Goal: Check status: Check status

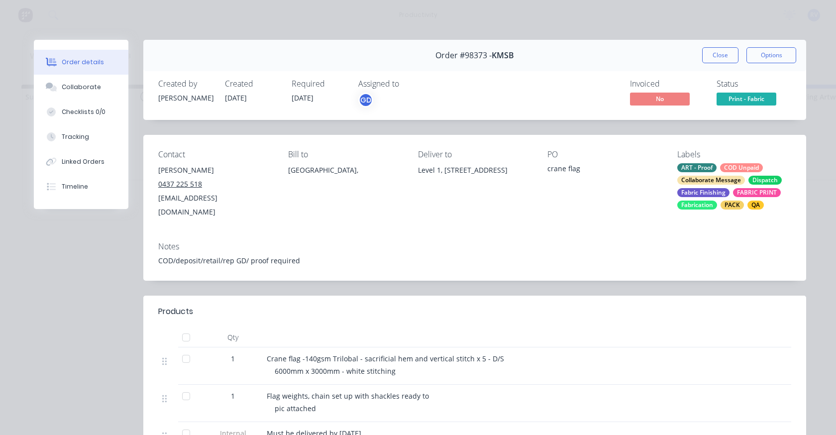
scroll to position [0, 1016]
click at [719, 56] on button "Close" at bounding box center [720, 55] width 36 height 16
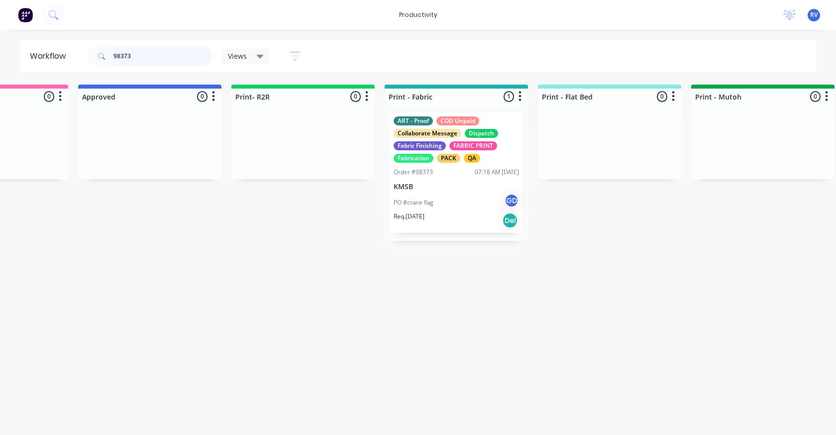
click at [136, 52] on input "98373" at bounding box center [162, 56] width 99 height 20
type input "9"
type input "spectrum signs"
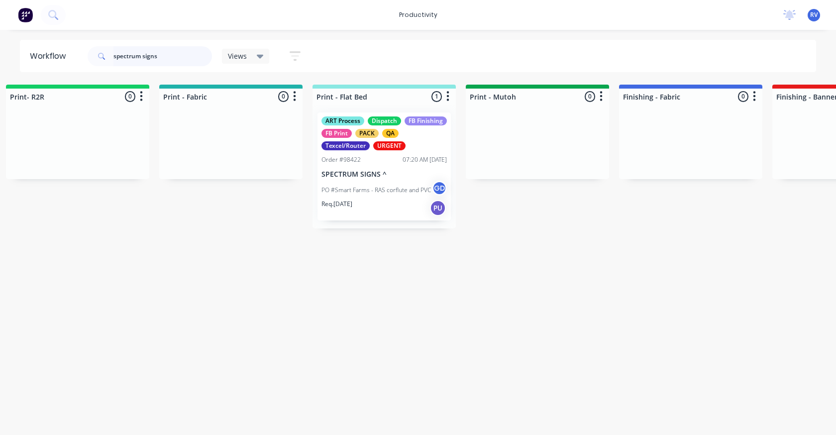
scroll to position [0, 1265]
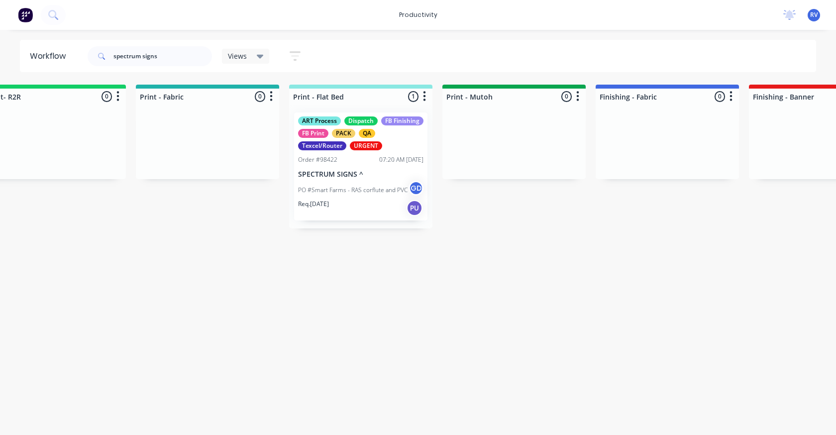
click at [340, 193] on p "PO #Smart Farms - RAS corflute and PVC" at bounding box center [352, 190] width 109 height 9
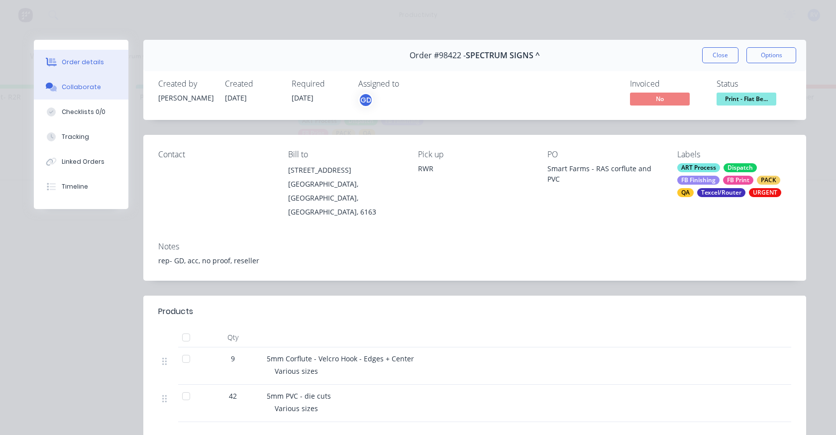
click at [91, 86] on div "Collaborate" at bounding box center [81, 87] width 39 height 9
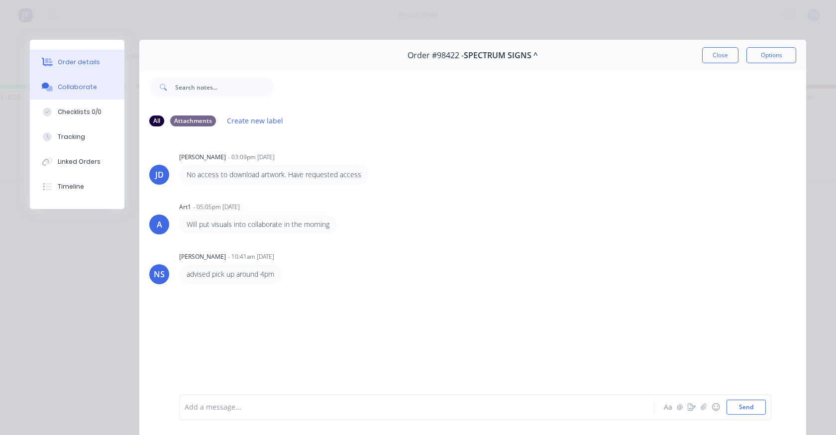
click at [89, 61] on div "Order details" at bounding box center [79, 62] width 42 height 9
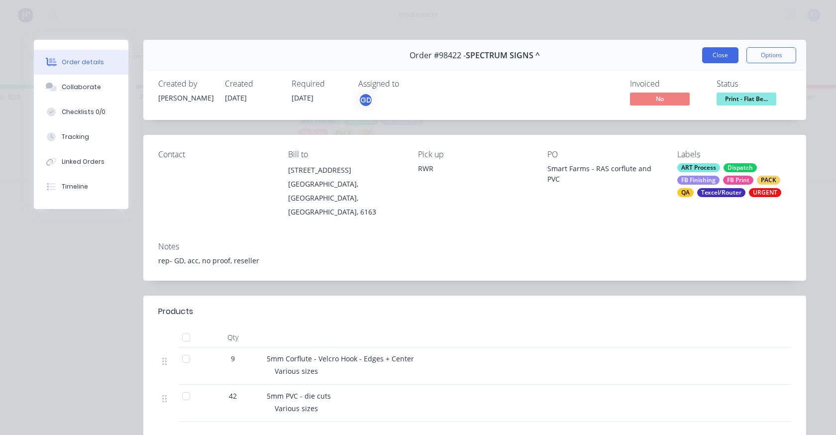
click at [712, 48] on button "Close" at bounding box center [720, 55] width 36 height 16
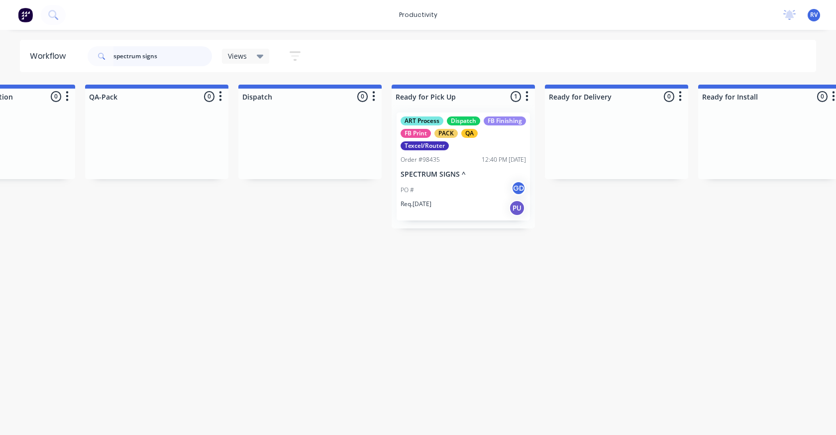
scroll to position [0, 2553]
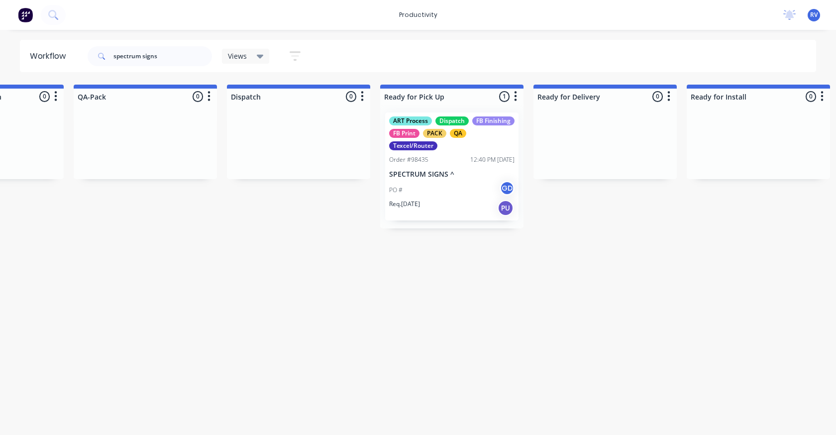
click at [422, 174] on p "SPECTRUM SIGNS ^" at bounding box center [451, 174] width 125 height 8
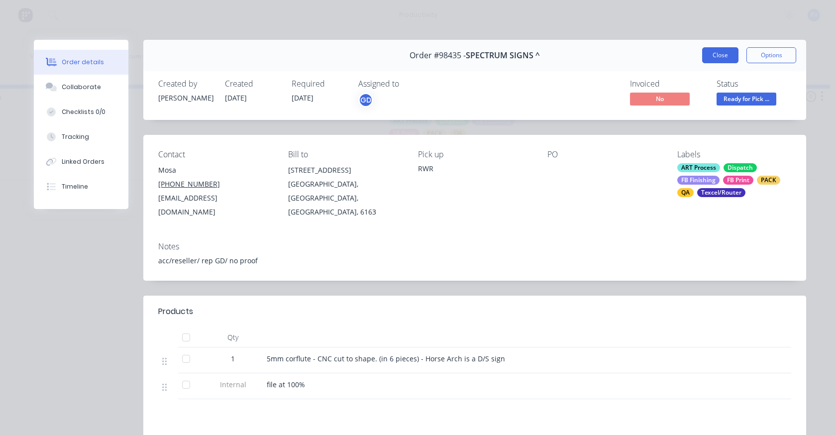
click at [707, 52] on button "Close" at bounding box center [720, 55] width 36 height 16
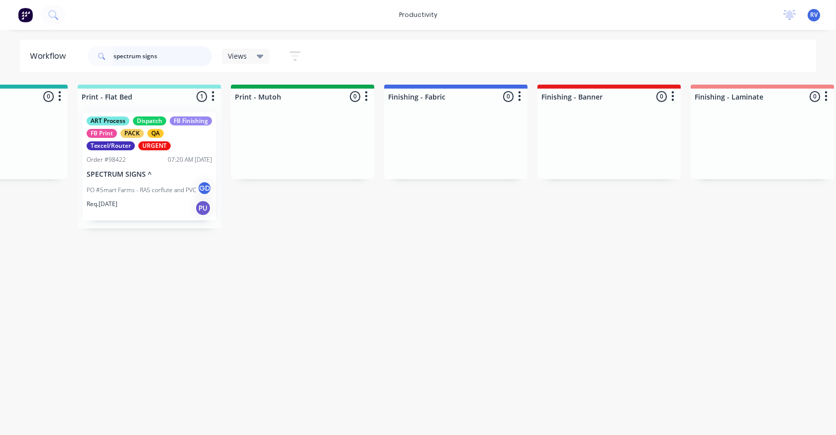
scroll to position [0, 1333]
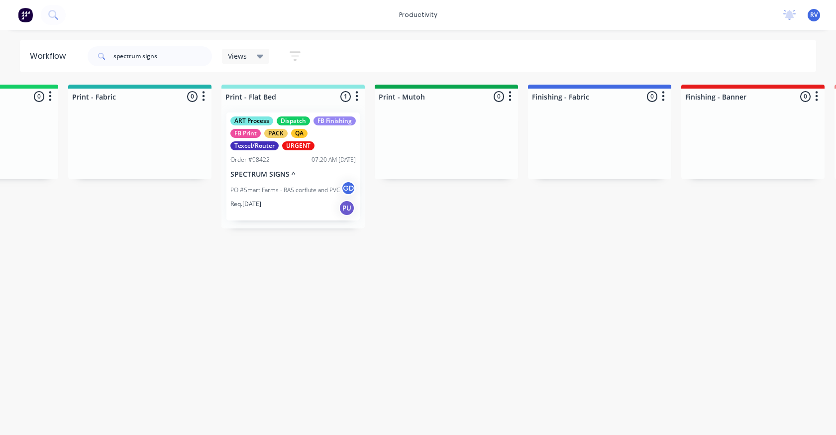
click at [308, 169] on div "ART Process Dispatch FB Finishing FB Print PACK QA Texcel/Router URGENT Order #…" at bounding box center [292, 166] width 133 height 108
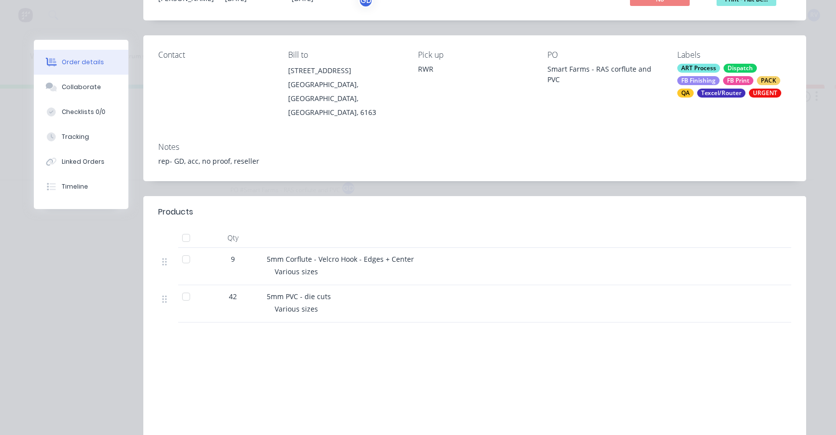
scroll to position [50, 0]
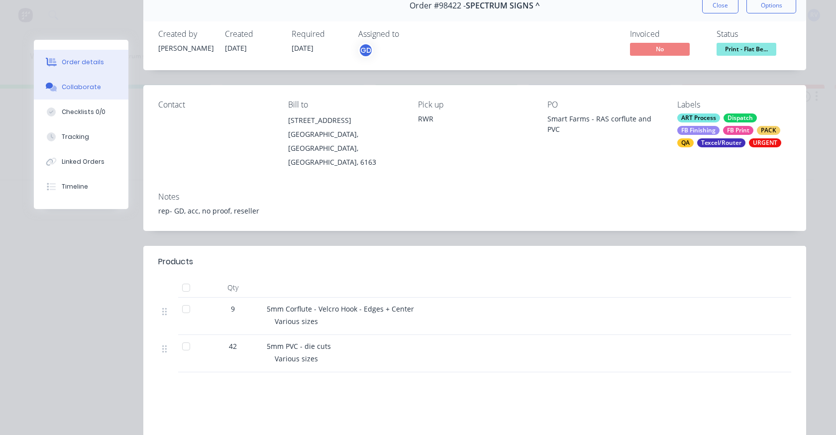
click at [93, 92] on button "Collaborate" at bounding box center [81, 87] width 95 height 25
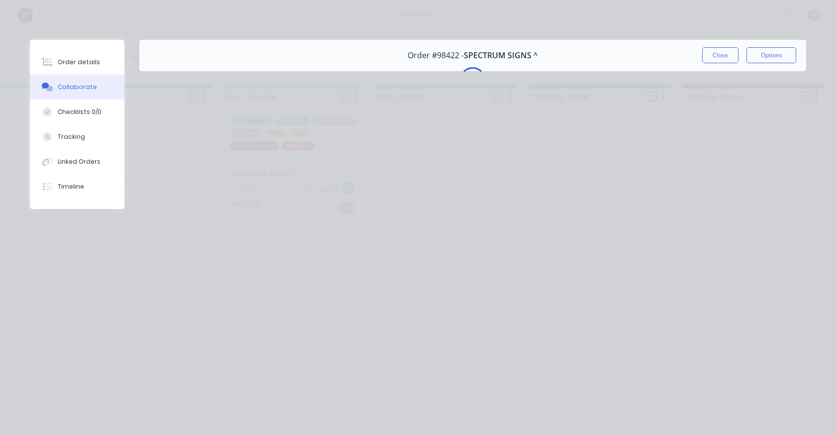
scroll to position [0, 0]
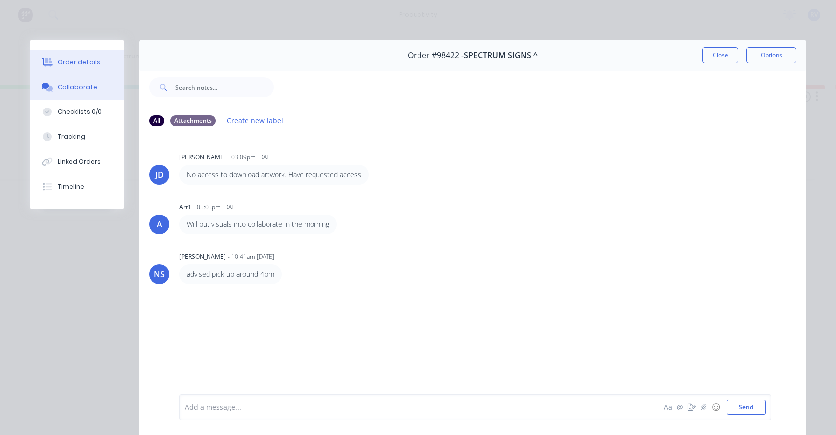
click at [91, 71] on button "Order details" at bounding box center [77, 62] width 95 height 25
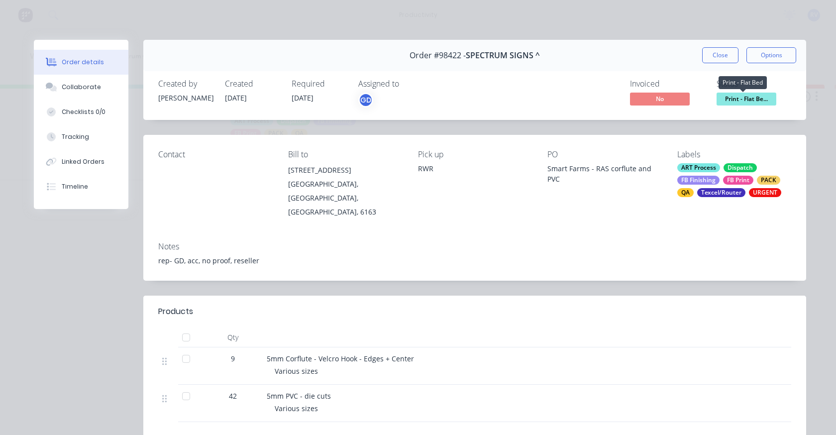
click at [752, 97] on span "Print - Flat Be..." at bounding box center [747, 99] width 60 height 12
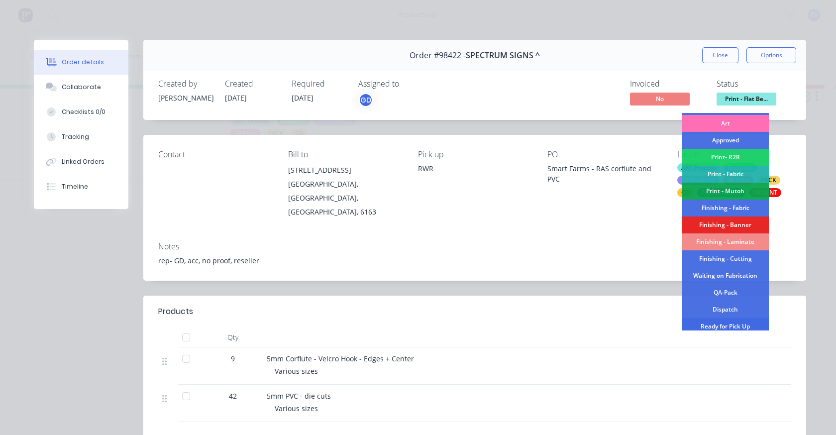
scroll to position [149, 0]
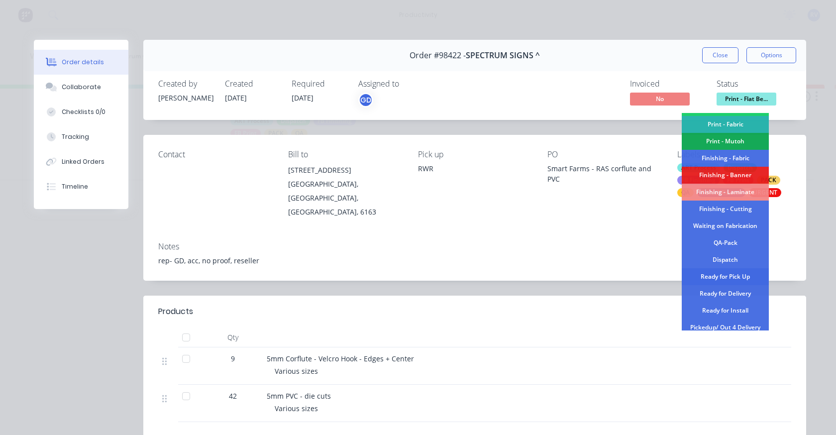
click at [736, 271] on div "Ready for Pick Up" at bounding box center [725, 276] width 87 height 17
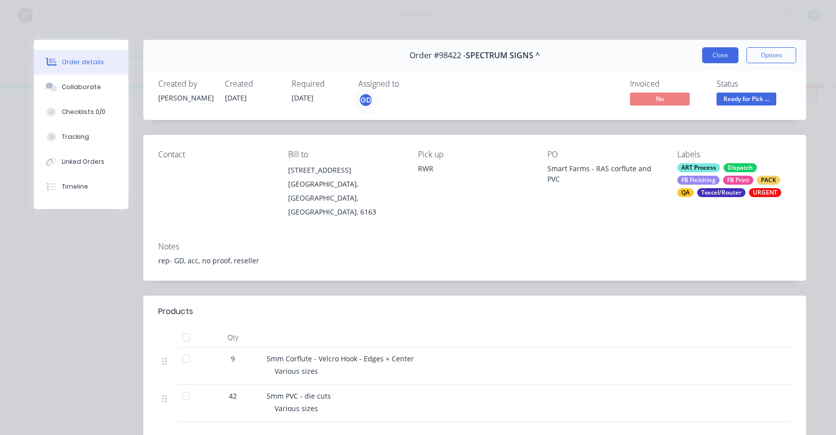
click at [713, 57] on button "Close" at bounding box center [720, 55] width 36 height 16
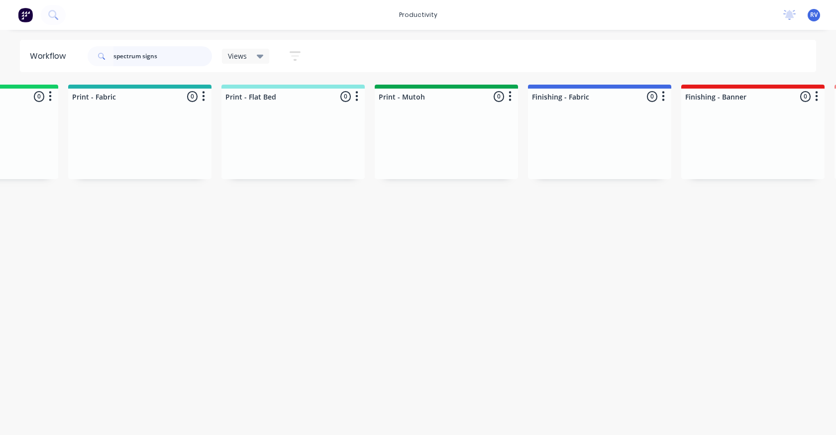
drag, startPoint x: 174, startPoint y: 54, endPoint x: 73, endPoint y: 55, distance: 101.5
click at [73, 55] on header "Workflow spectrum signs Views Save new view None edit Dispatch (Default) edit A…" at bounding box center [418, 56] width 797 height 32
